Goal: Task Accomplishment & Management: Manage account settings

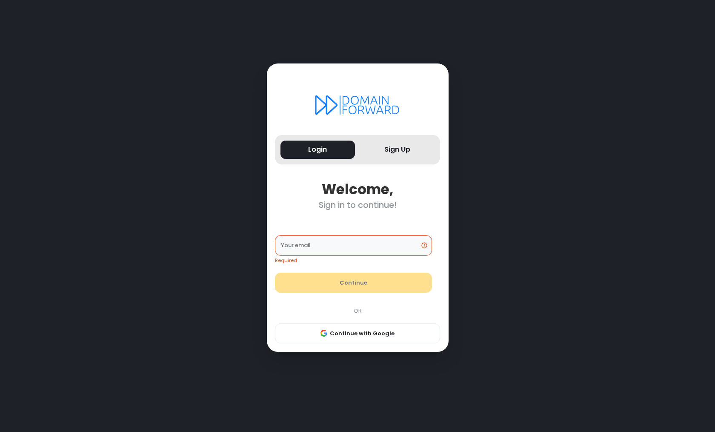
click at [401, 155] on button "Sign Up" at bounding box center [398, 149] width 74 height 18
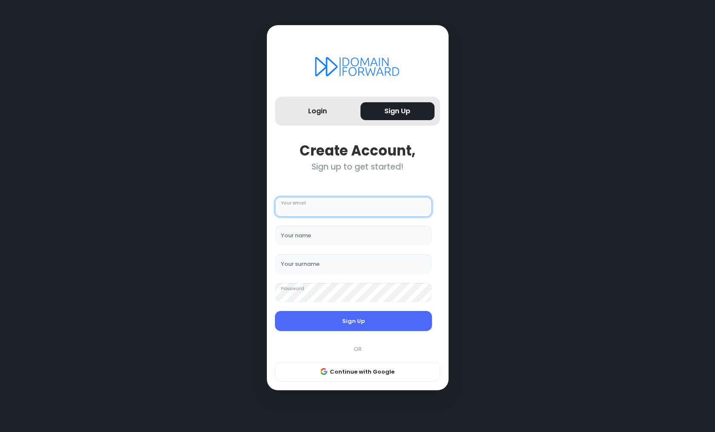
click at [321, 211] on input "Your email" at bounding box center [353, 207] width 157 height 20
type input "**********"
type input "*****"
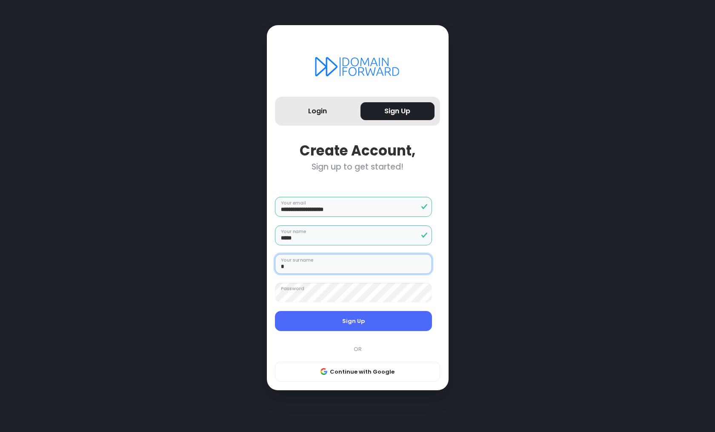
type input "*"
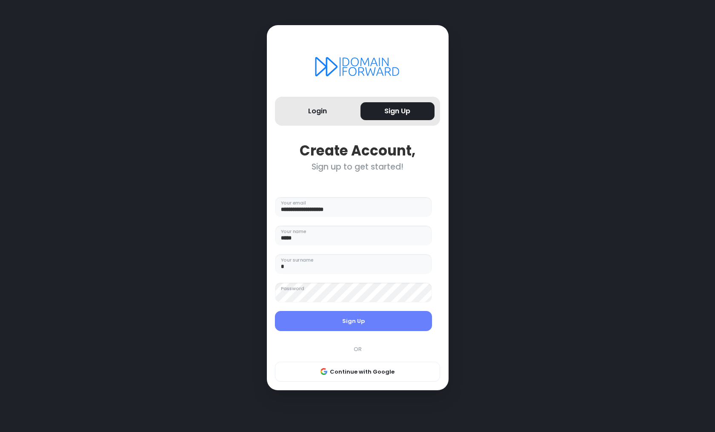
click at [374, 321] on button "Sign Up" at bounding box center [353, 321] width 157 height 20
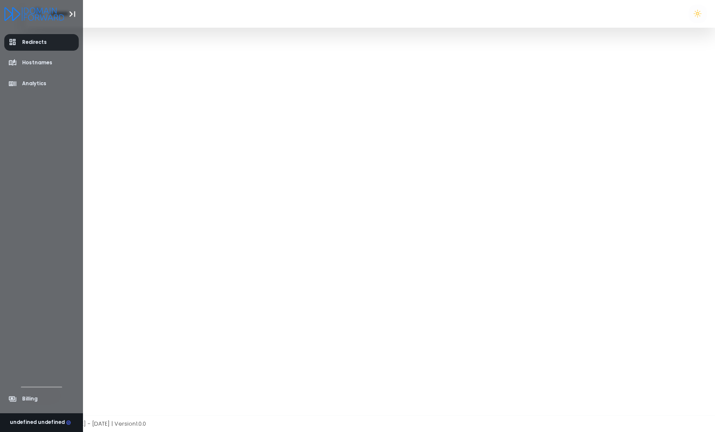
click at [26, 43] on span "Redirects" at bounding box center [34, 42] width 25 height 7
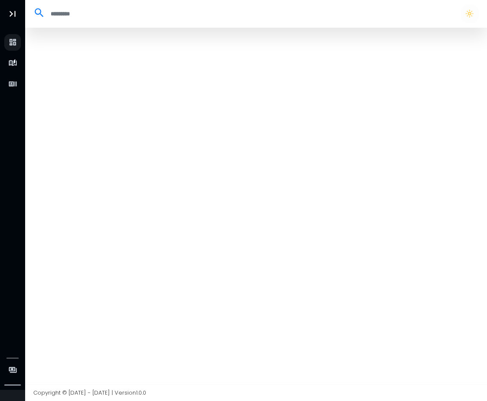
click at [463, 37] on div at bounding box center [256, 206] width 462 height 356
click at [465, 33] on div at bounding box center [256, 206] width 462 height 356
click at [467, 10] on button "button" at bounding box center [469, 14] width 18 height 18
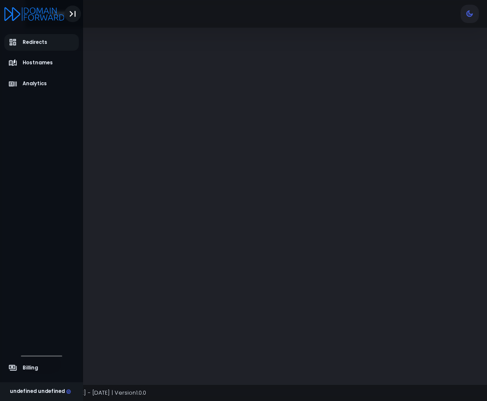
click at [73, 12] on icon "Toggle Aside" at bounding box center [73, 14] width 12 height 12
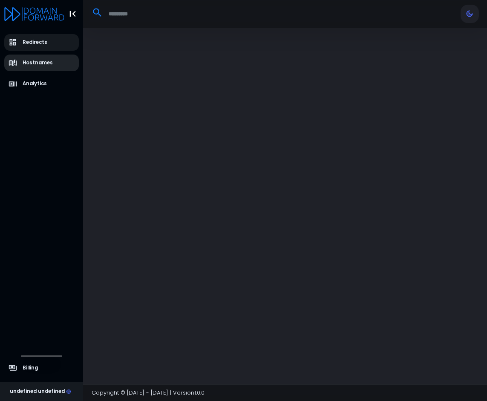
click at [46, 66] on span "Hostnames" at bounding box center [38, 62] width 30 height 7
click at [55, 38] on link "Redirects" at bounding box center [41, 42] width 75 height 17
click at [125, 13] on input "search" at bounding box center [277, 14] width 349 height 14
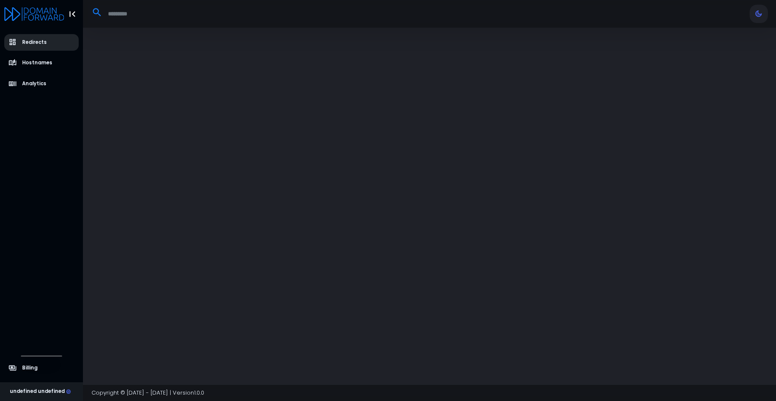
click at [39, 48] on link "Redirects" at bounding box center [41, 42] width 75 height 17
click at [67, 390] on icon at bounding box center [68, 390] width 3 height 3
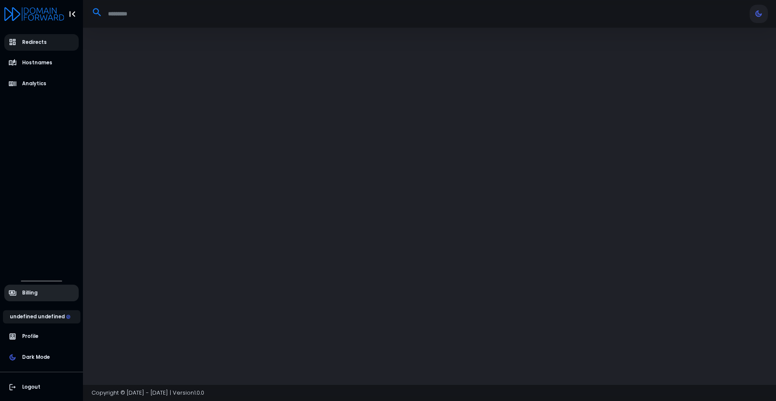
click at [29, 293] on span "Billing" at bounding box center [29, 292] width 15 height 7
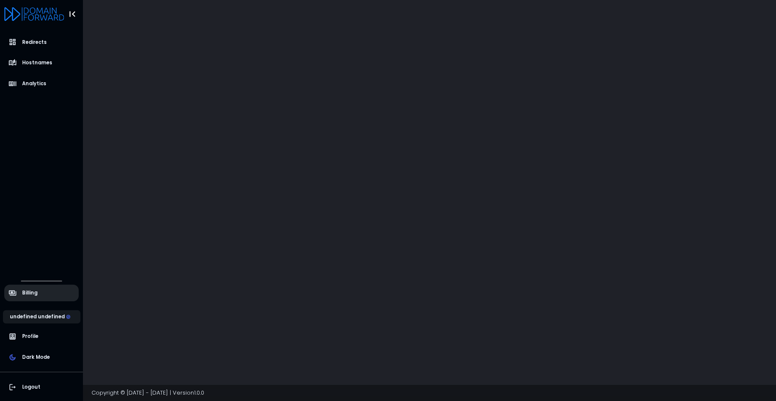
click at [28, 292] on span "Billing" at bounding box center [29, 292] width 15 height 7
click at [43, 46] on link "Redirects" at bounding box center [41, 42] width 75 height 17
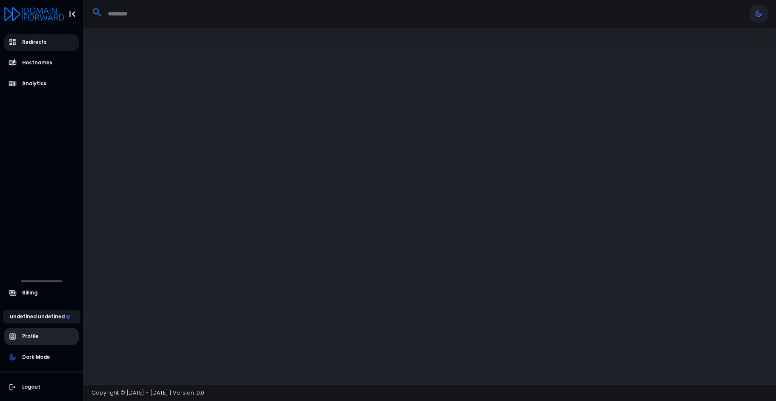
click at [32, 332] on span "Profile" at bounding box center [24, 336] width 30 height 9
